Goal: Task Accomplishment & Management: Use online tool/utility

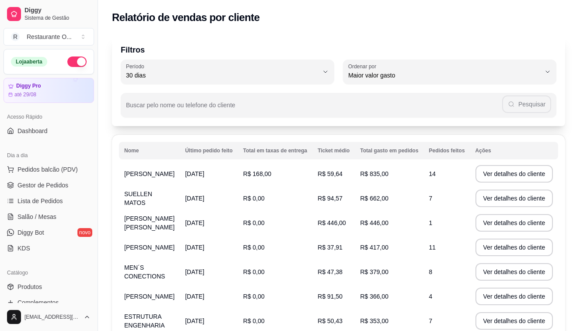
select select "30"
select select "HIGHEST_TOTAL_SPENT_WITH_ORDERS"
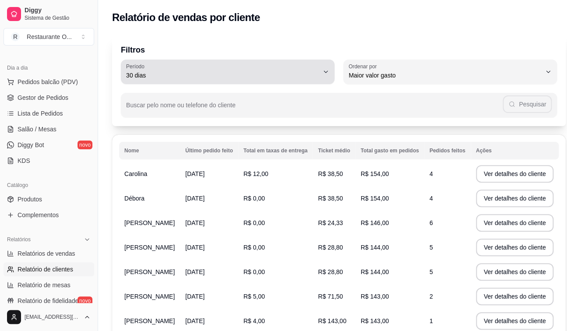
click at [322, 74] on icon "button" at bounding box center [325, 71] width 7 height 7
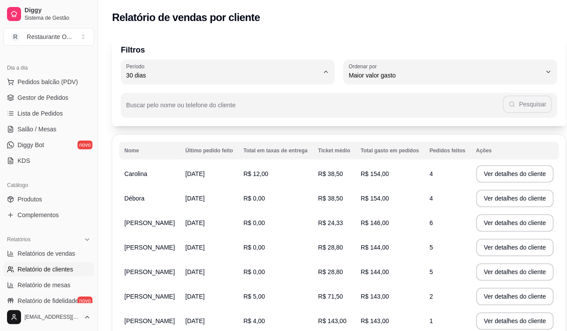
click at [178, 106] on li "Ontem" at bounding box center [224, 110] width 192 height 14
type input "1"
select select "1"
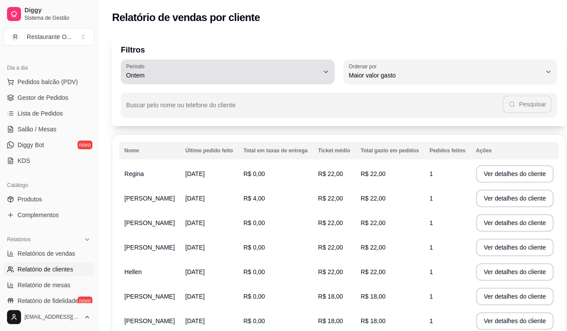
click at [311, 69] on div "Ontem" at bounding box center [222, 72] width 193 height 18
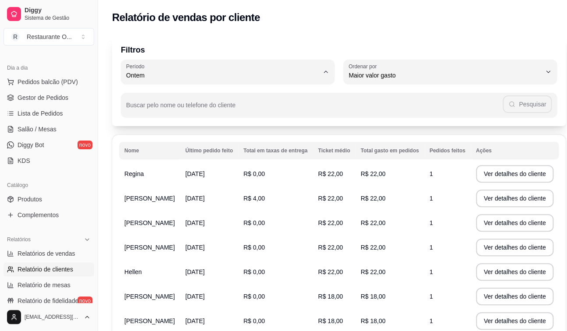
click at [179, 96] on span "Hoje" at bounding box center [220, 95] width 177 height 8
type input "0"
select select "0"
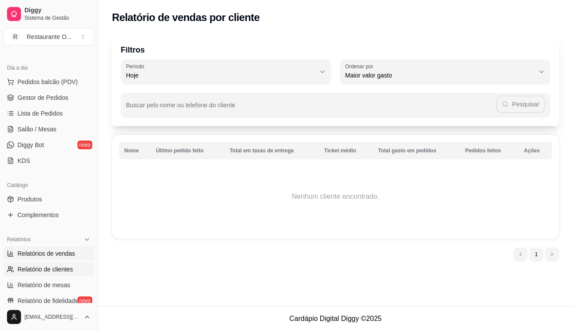
click at [63, 247] on link "Relatórios de vendas" at bounding box center [49, 253] width 91 height 14
select select "ALL"
select select "0"
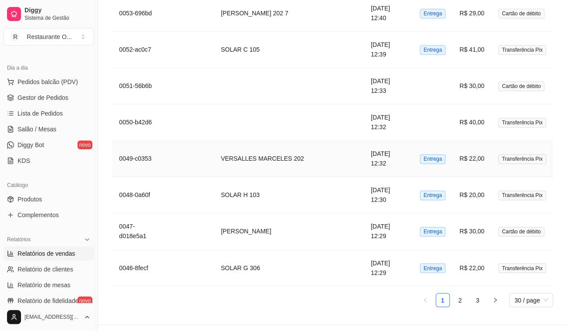
scroll to position [1633, 0]
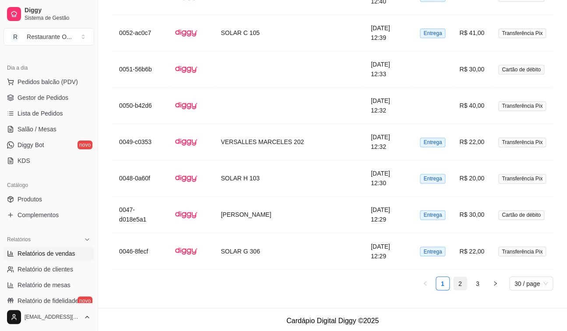
click at [456, 279] on link "2" at bounding box center [459, 283] width 13 height 13
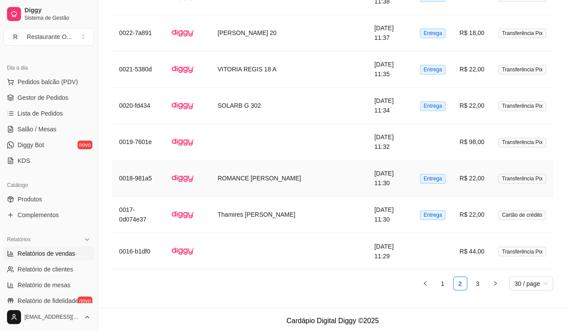
click at [290, 181] on td "ROMANCE [PERSON_NAME]" at bounding box center [289, 178] width 157 height 36
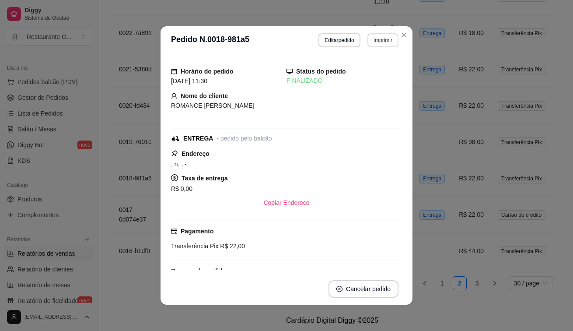
click at [377, 42] on button "Imprimir" at bounding box center [383, 40] width 31 height 14
click at [353, 69] on button "IMPRESSORA" at bounding box center [364, 71] width 63 height 14
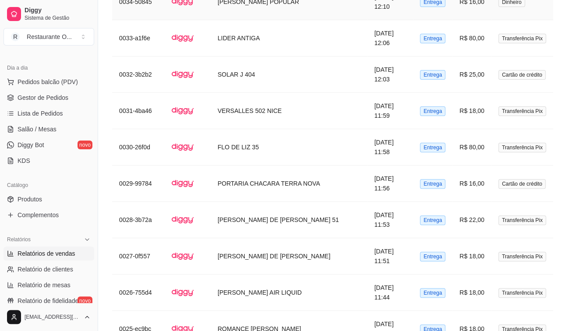
scroll to position [1283, 0]
